Goal: Information Seeking & Learning: Learn about a topic

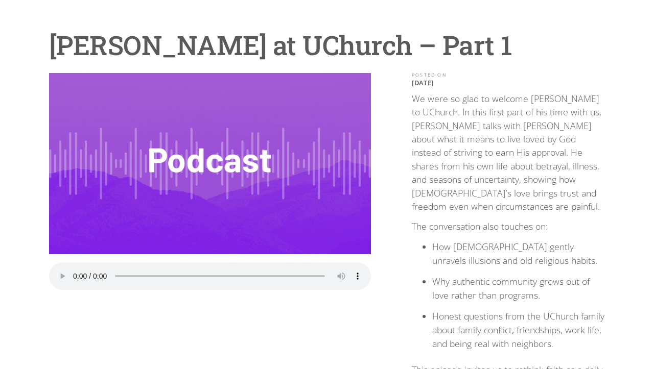
scroll to position [69, 0]
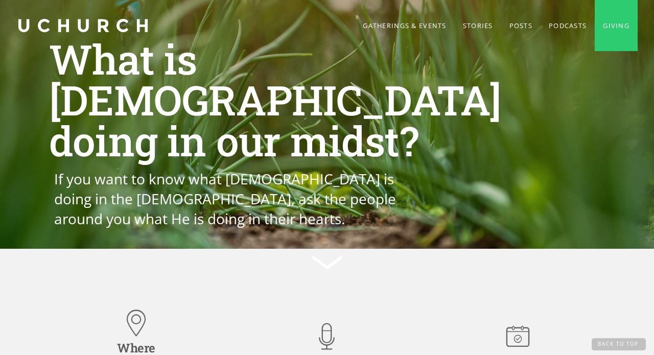
click at [68, 21] on link "home" at bounding box center [82, 25] width 133 height 51
click at [323, 250] on link "Continue on..." at bounding box center [327, 263] width 38 height 26
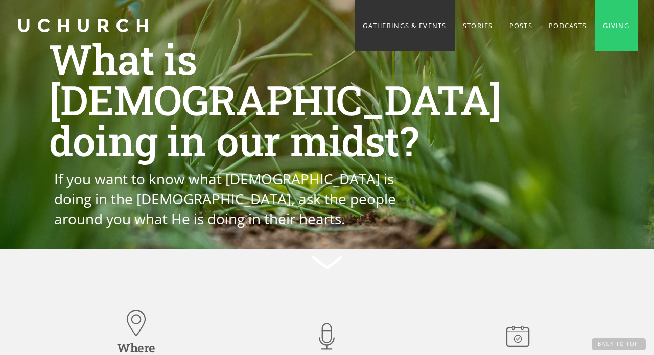
click at [418, 26] on link "Gatherings & Events" at bounding box center [404, 25] width 100 height 51
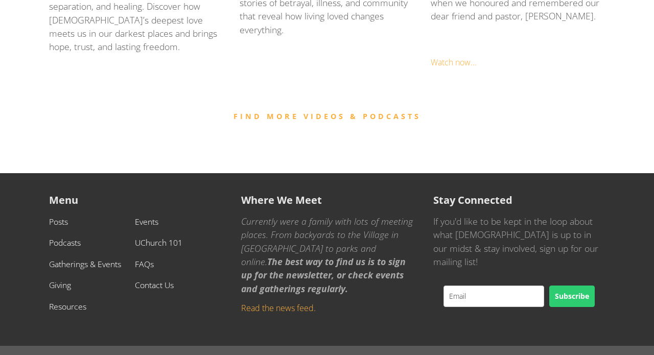
scroll to position [1073, 0]
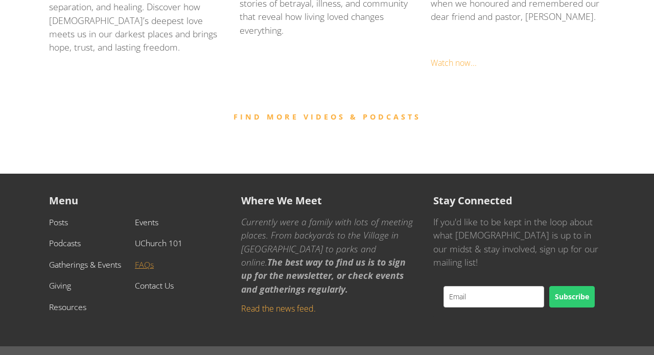
click at [146, 259] on link "FAQs" at bounding box center [144, 264] width 19 height 11
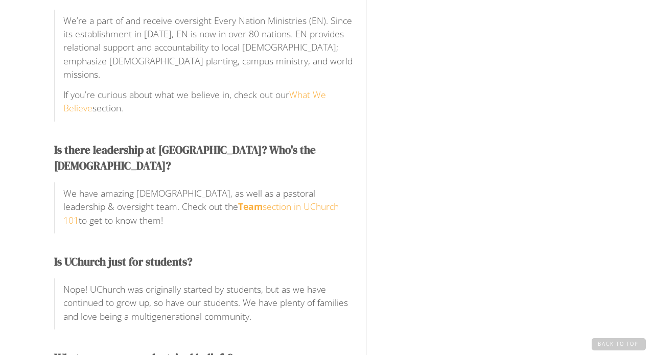
scroll to position [714, 0]
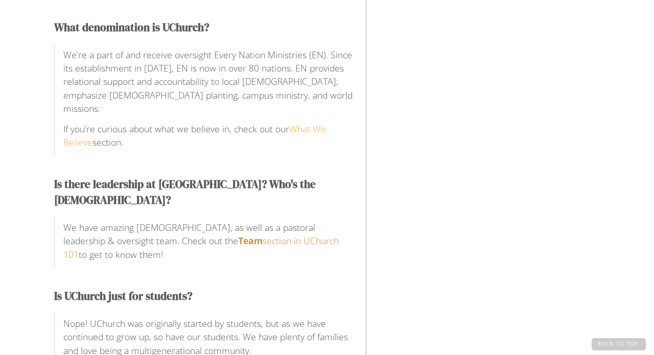
click at [190, 234] on link "Team section in UChurch 101" at bounding box center [200, 247] width 275 height 26
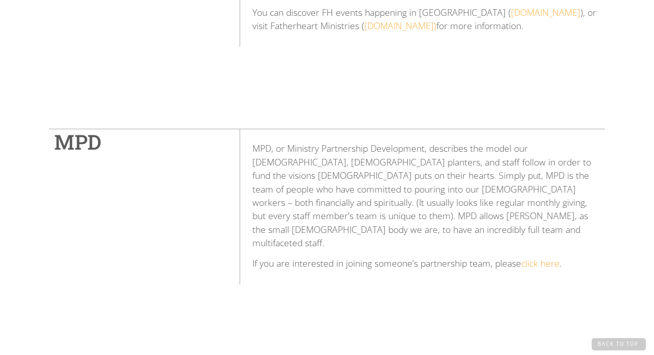
scroll to position [2931, 0]
